Goal: Information Seeking & Learning: Find specific fact

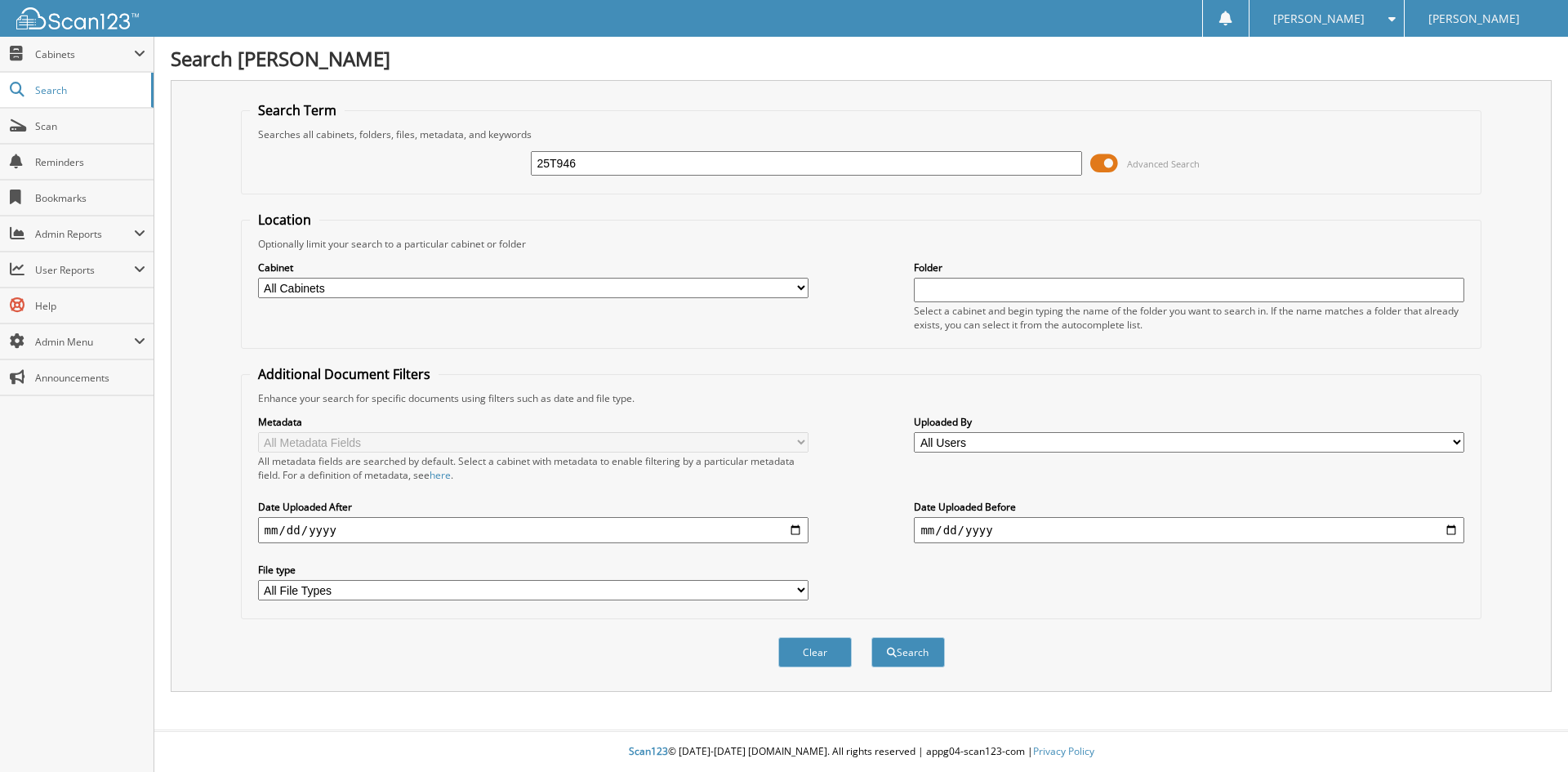
type input "25T946"
click at [872, 637] on button "Search" at bounding box center [908, 651] width 73 height 30
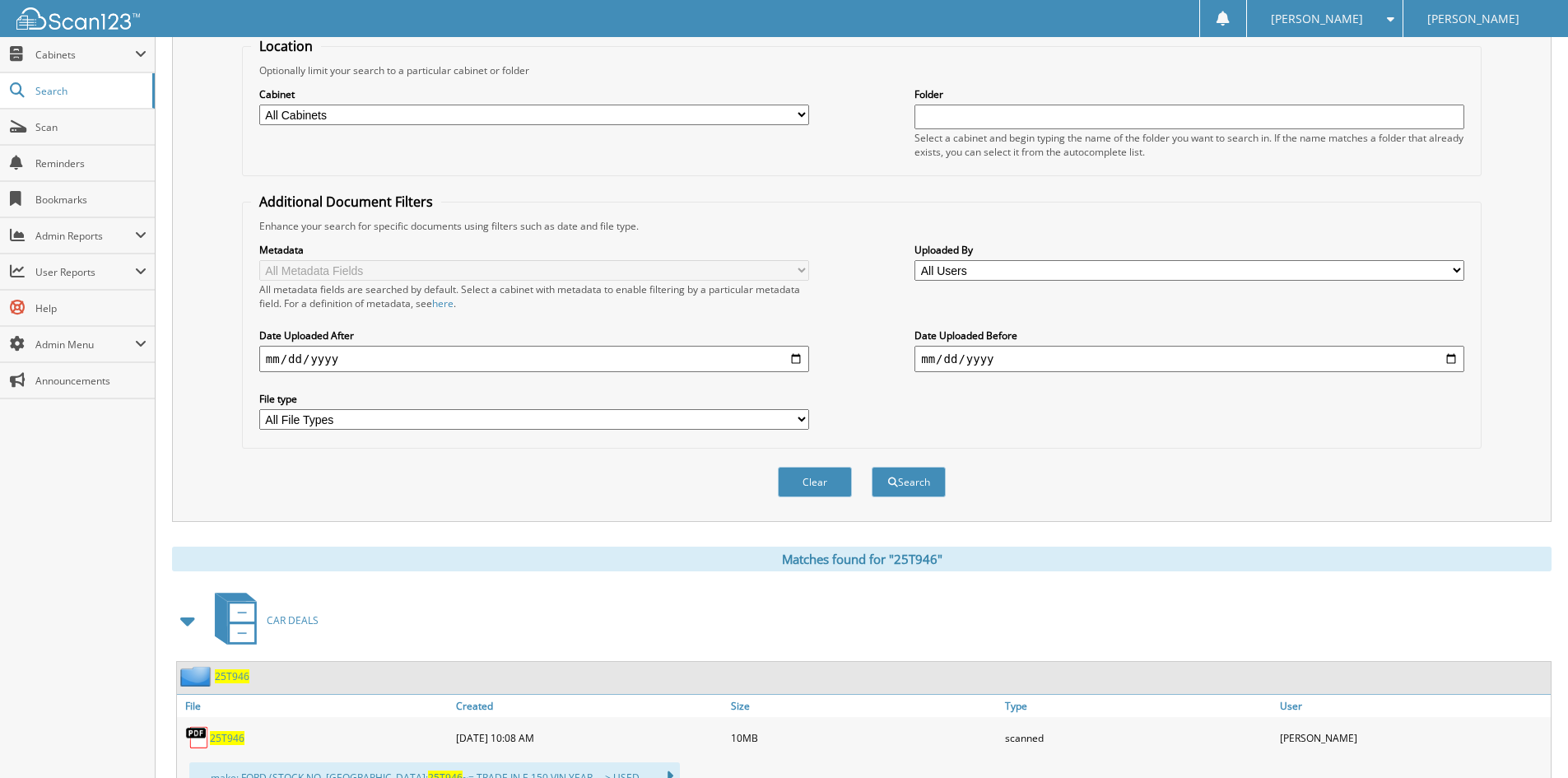
scroll to position [329, 0]
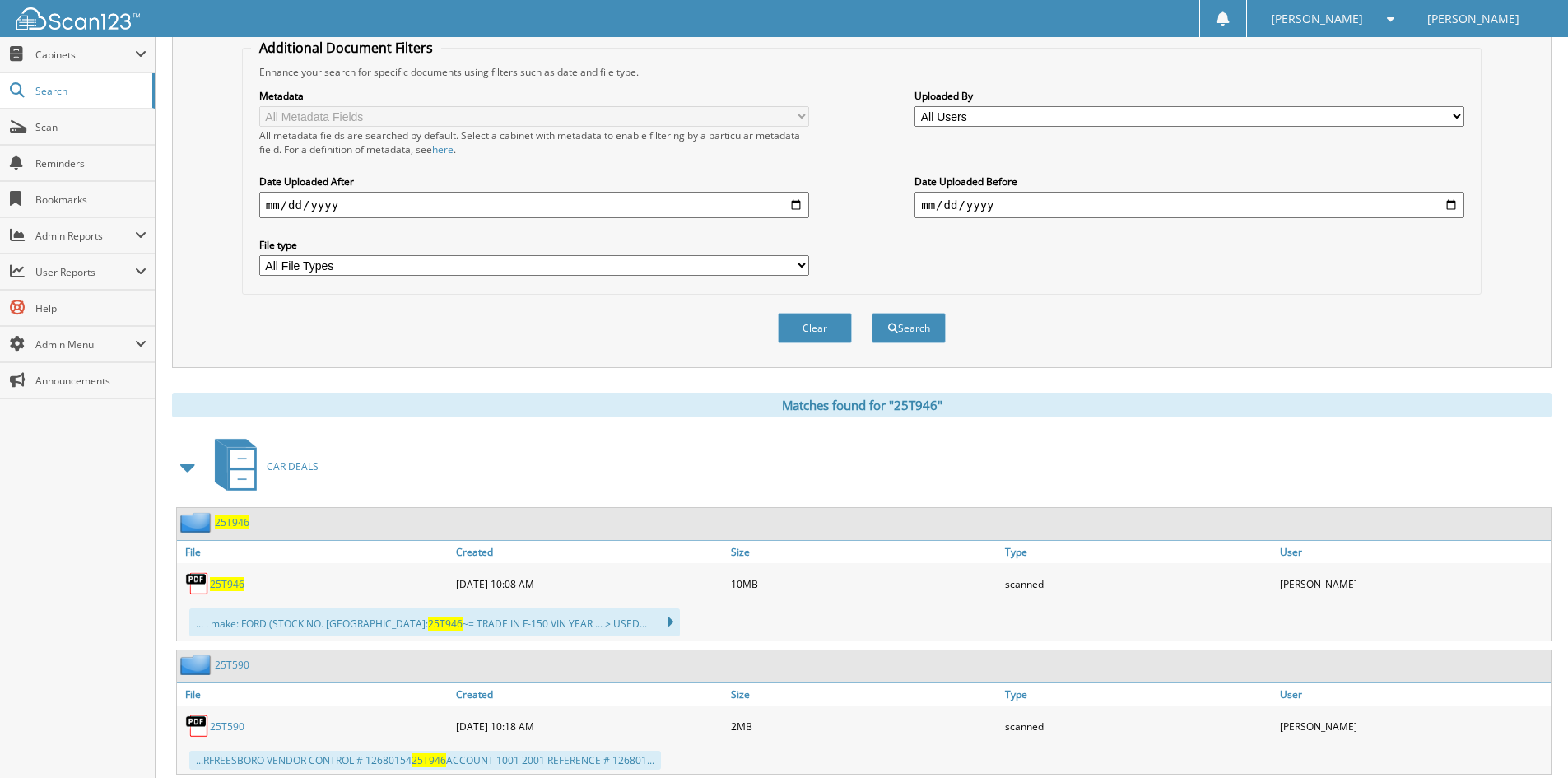
click at [232, 588] on span "25T946" at bounding box center [227, 584] width 34 height 14
